Goal: Transaction & Acquisition: Book appointment/travel/reservation

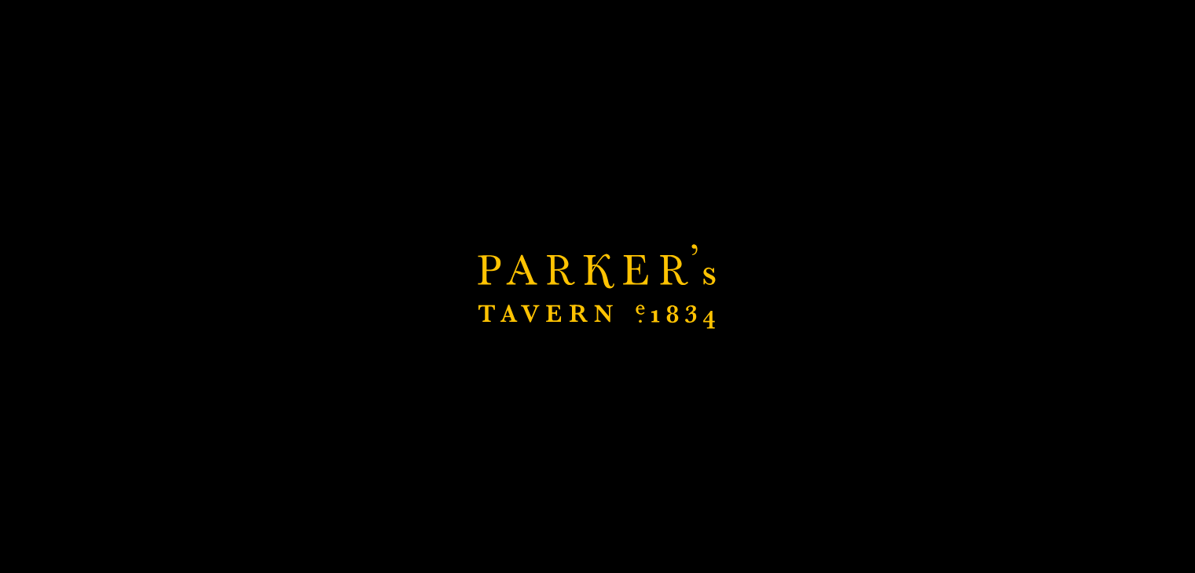
drag, startPoint x: 0, startPoint y: 0, endPoint x: 751, endPoint y: 51, distance: 752.8
click at [751, 51] on div "Brasserie Restaurant [GEOGRAPHIC_DATA] | [PERSON_NAME] Tavern Cambridge [PERSON…" at bounding box center [597, 286] width 1195 height 573
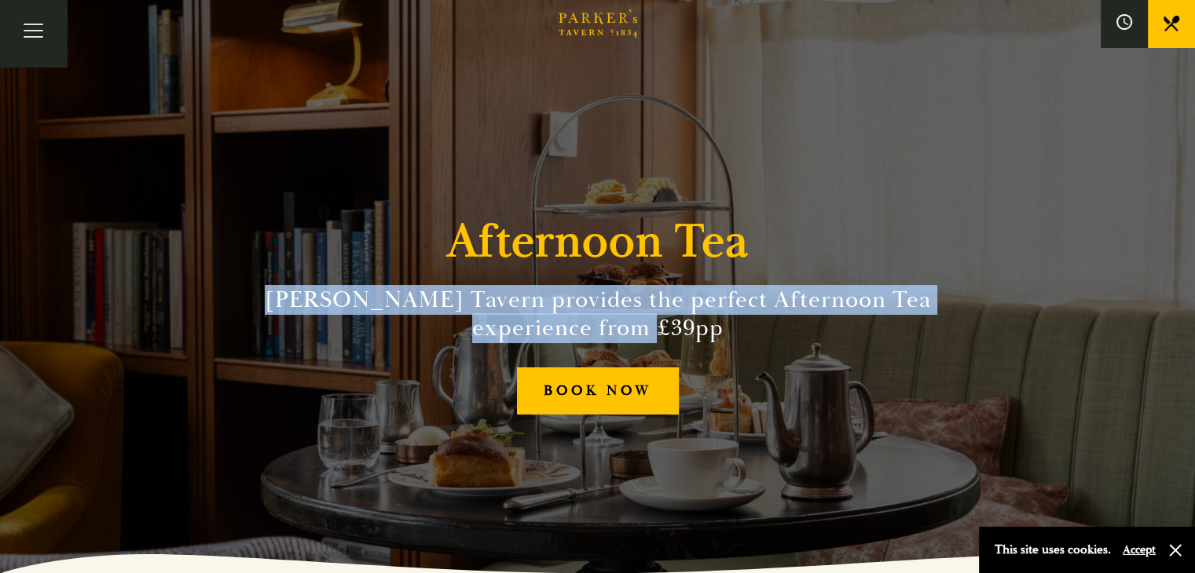
drag, startPoint x: 262, startPoint y: 298, endPoint x: 749, endPoint y: 324, distance: 487.8
click at [749, 324] on h2 "[PERSON_NAME] Tavern provides the perfect Afternoon Tea experience from £39pp" at bounding box center [598, 314] width 716 height 57
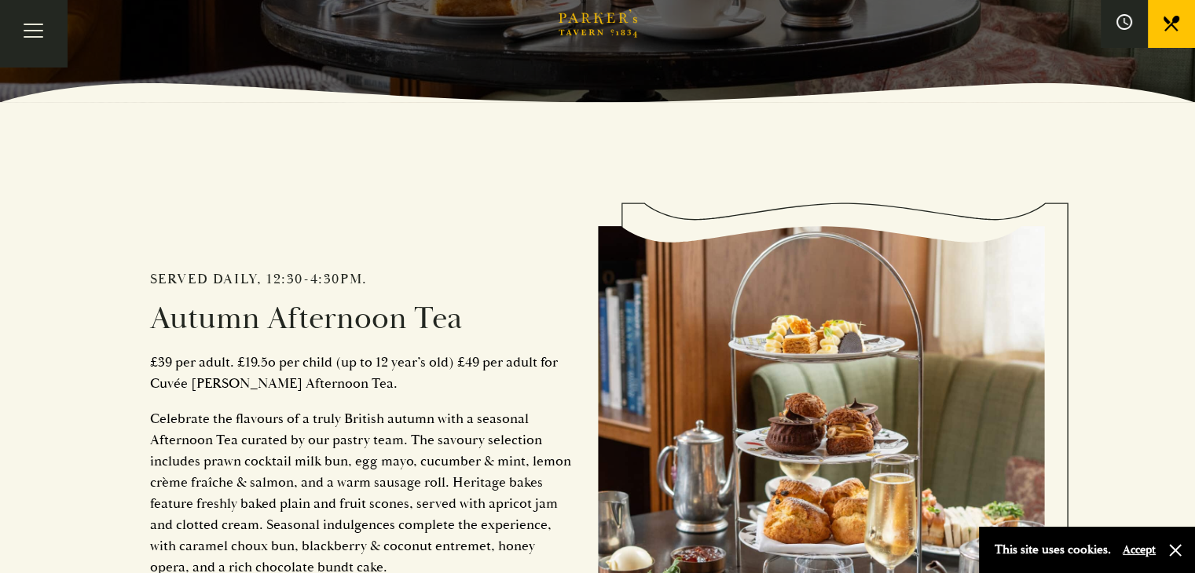
scroll to position [550, 0]
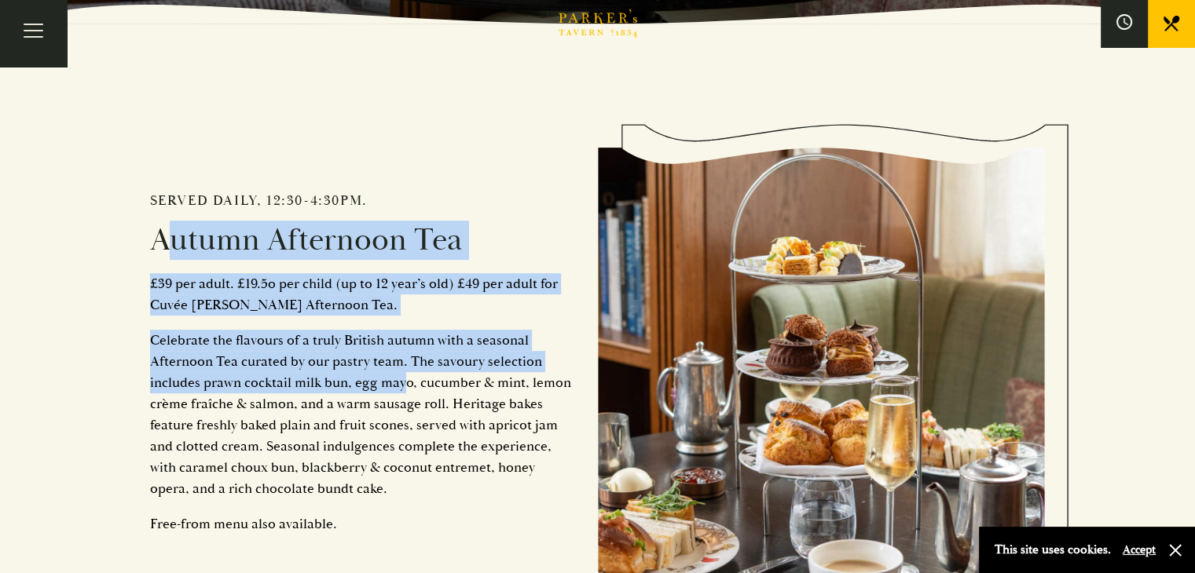
drag, startPoint x: 148, startPoint y: 219, endPoint x: 403, endPoint y: 386, distance: 304.2
click at [403, 386] on div "Served daily, 12:30-4:30pm. Autumn Afternoon Tea £39 per adult. £19.5o per chil…" at bounding box center [597, 389] width 943 height 731
click at [403, 386] on p "Celebrate the flavours of a truly British autumn with a seasonal Afternoon Tea …" at bounding box center [362, 415] width 424 height 170
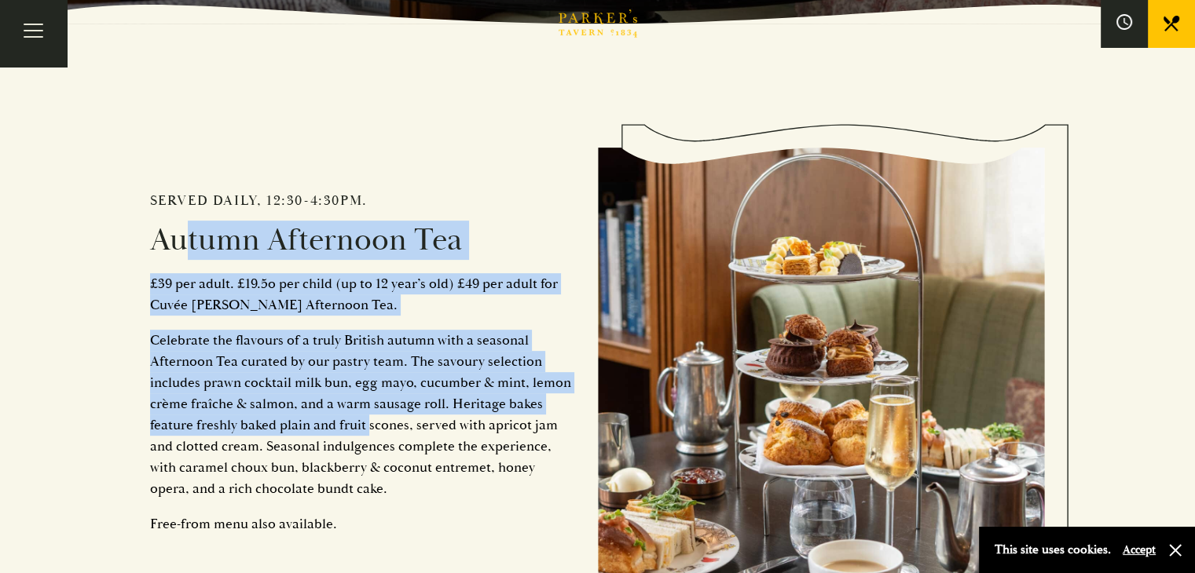
drag, startPoint x: 161, startPoint y: 243, endPoint x: 367, endPoint y: 417, distance: 269.8
click at [367, 417] on div "Served daily, 12:30-4:30pm. Autumn Afternoon Tea £39 per adult. £19.5o per chil…" at bounding box center [374, 394] width 448 height 584
click at [367, 417] on p "Celebrate the flavours of a truly British autumn with a seasonal Afternoon Tea …" at bounding box center [362, 415] width 424 height 170
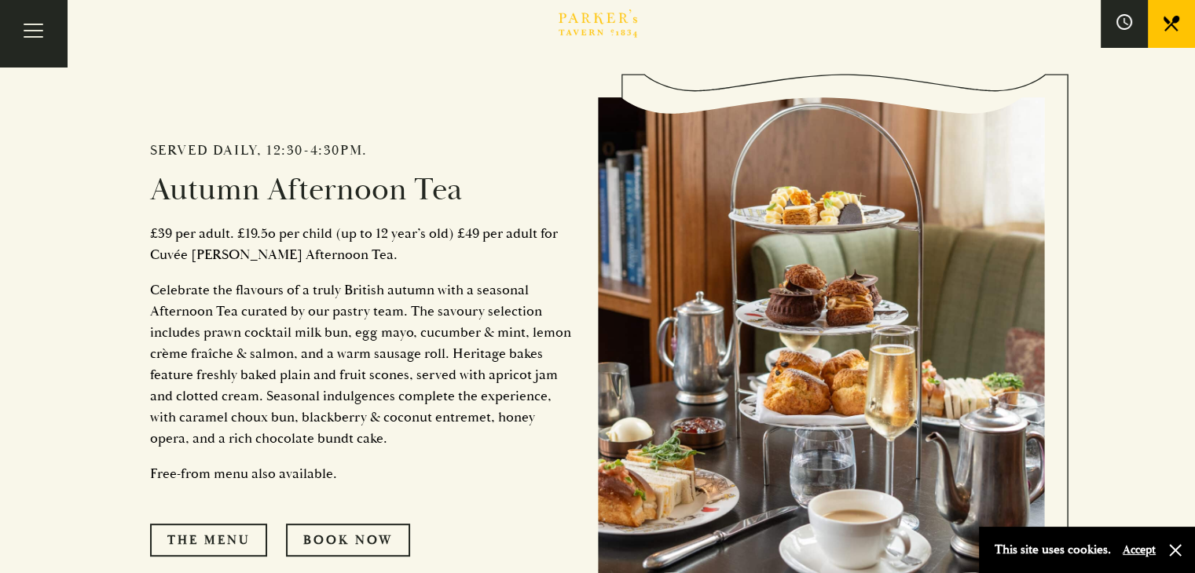
scroll to position [628, 0]
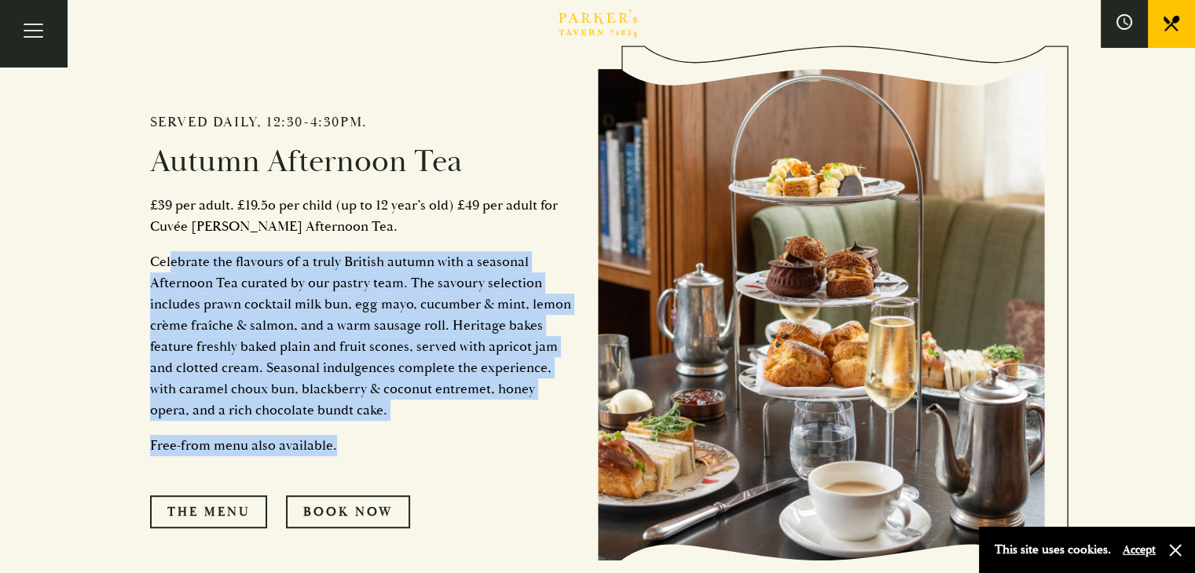
drag, startPoint x: 170, startPoint y: 251, endPoint x: 486, endPoint y: 420, distance: 358.5
click at [486, 420] on div "Served daily, 12:30-4:30pm. Autumn Afternoon Tea £39 per adult. £19.5o per chil…" at bounding box center [374, 316] width 448 height 584
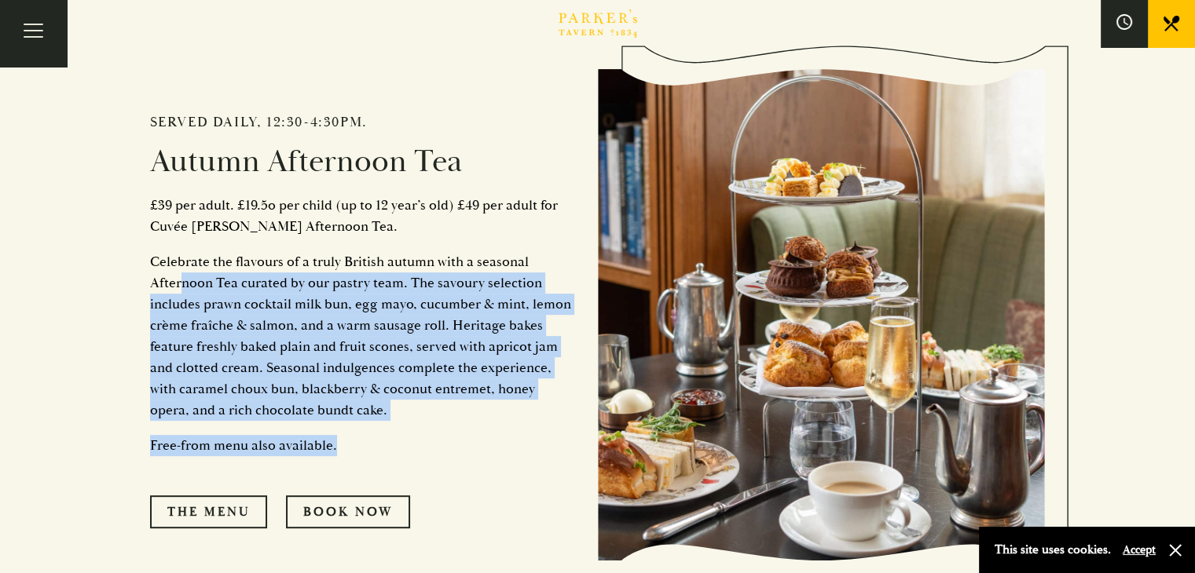
drag, startPoint x: 182, startPoint y: 275, endPoint x: 447, endPoint y: 438, distance: 311.1
click at [447, 438] on div "Served daily, 12:30-4:30pm. Autumn Afternoon Tea £39 per adult. £19.5o per chil…" at bounding box center [374, 316] width 448 height 584
click at [447, 438] on p "Free-from menu also available." at bounding box center [362, 445] width 424 height 21
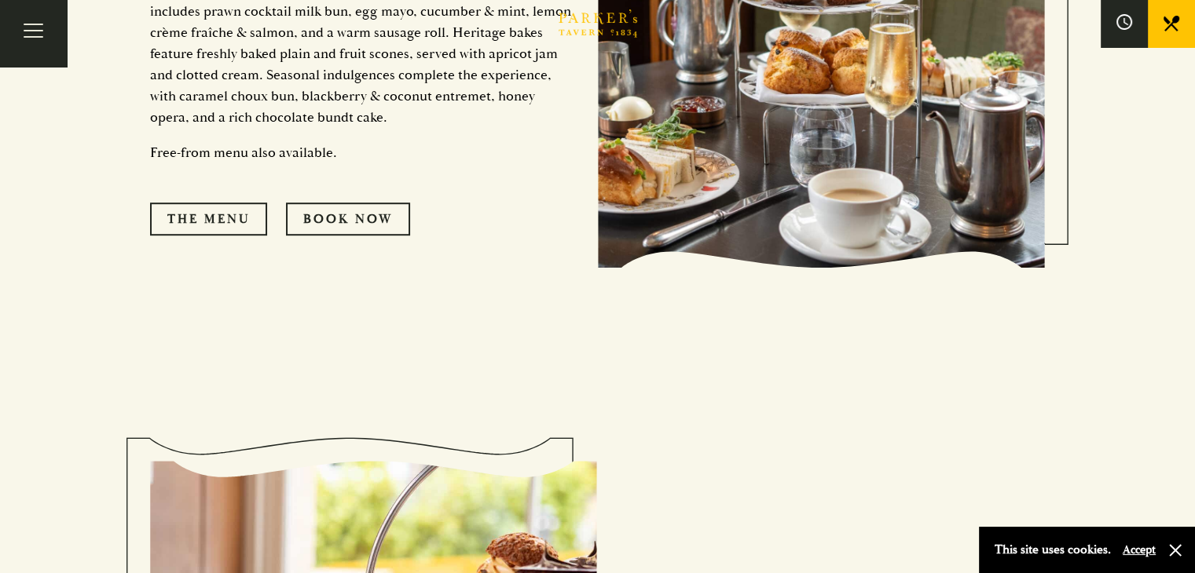
scroll to position [786, 0]
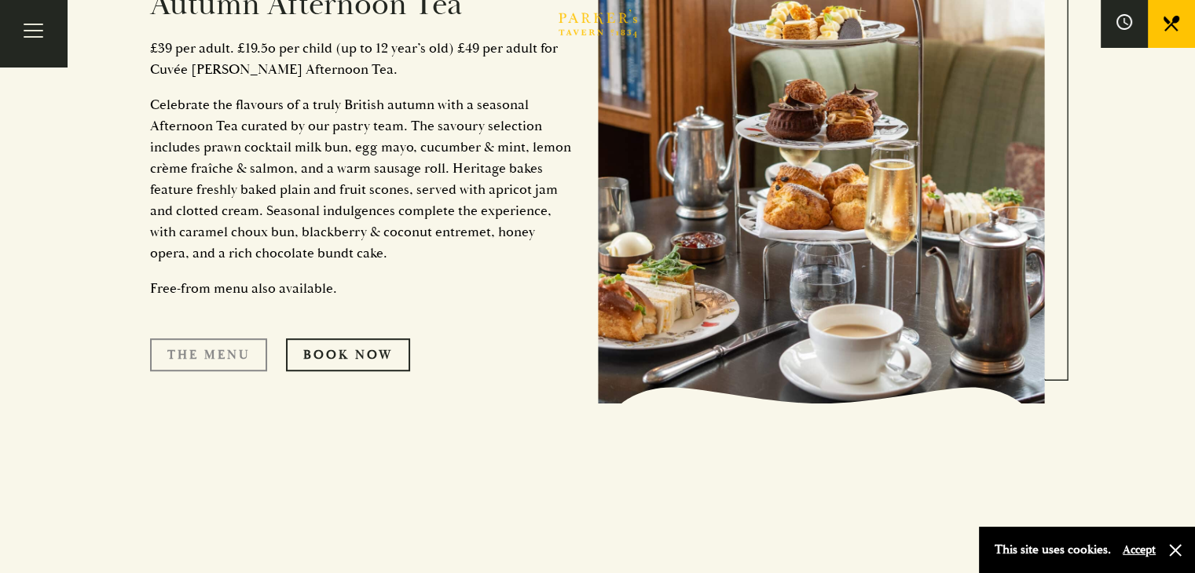
click at [207, 359] on link "The Menu" at bounding box center [208, 355] width 117 height 33
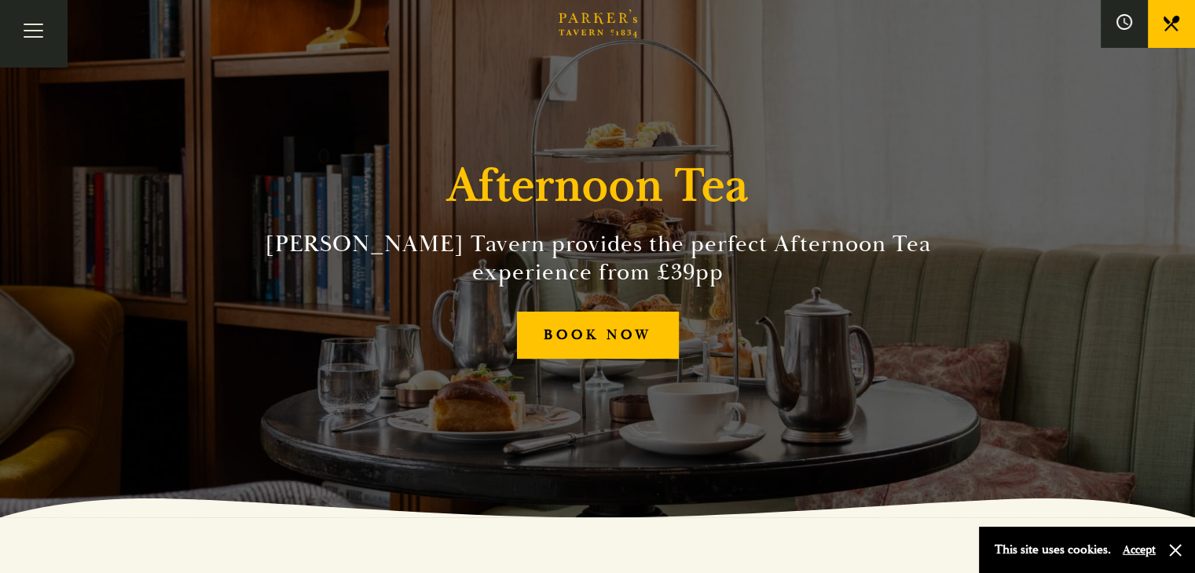
scroll to position [0, 0]
